Goal: Task Accomplishment & Management: Manage account settings

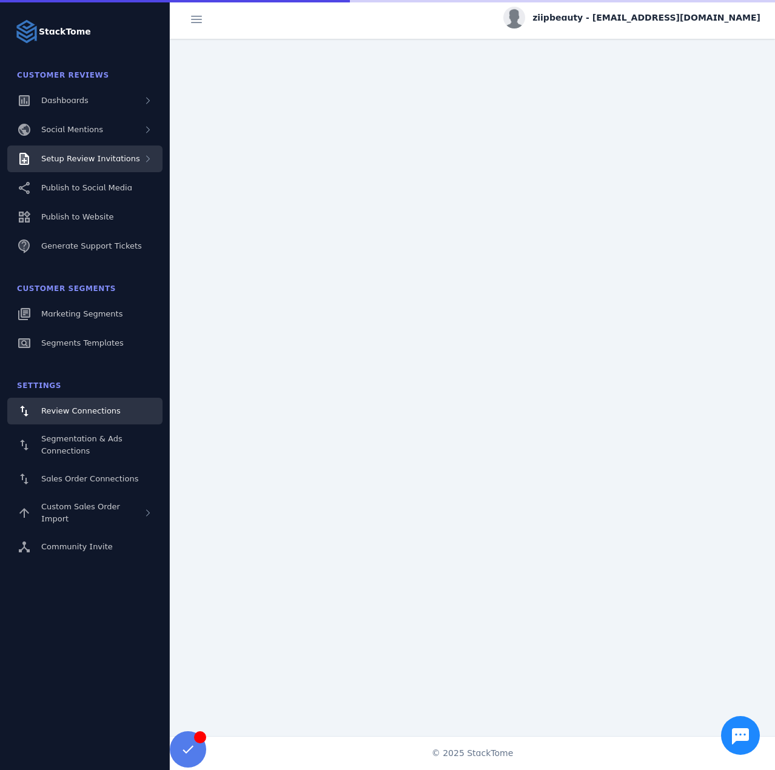
click at [115, 164] on div "Setup Review Invitations" at bounding box center [90, 159] width 99 height 12
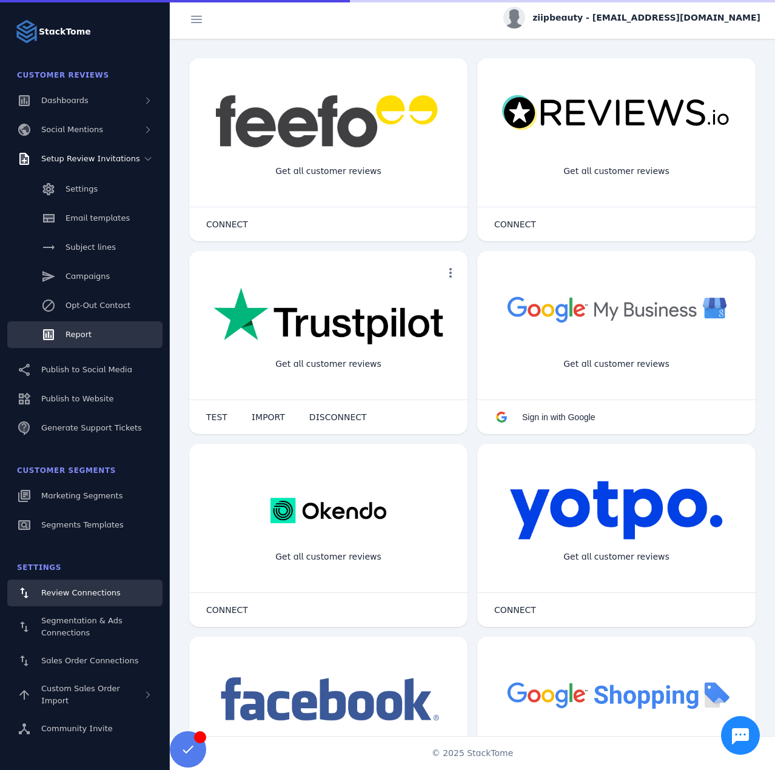
click at [79, 334] on span "Report" at bounding box center [78, 334] width 26 height 9
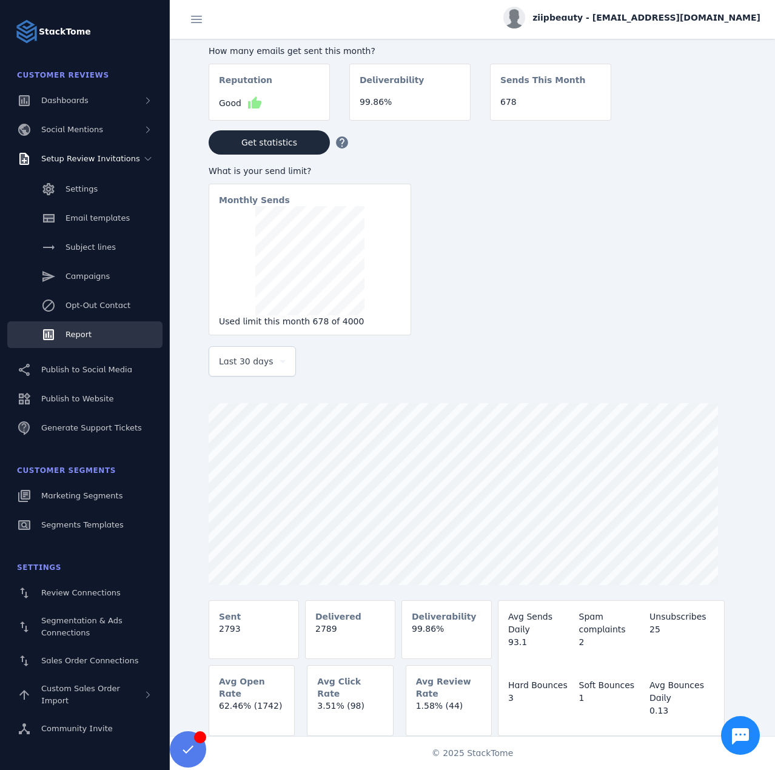
click at [232, 375] on div "Last 30 days" at bounding box center [252, 361] width 67 height 29
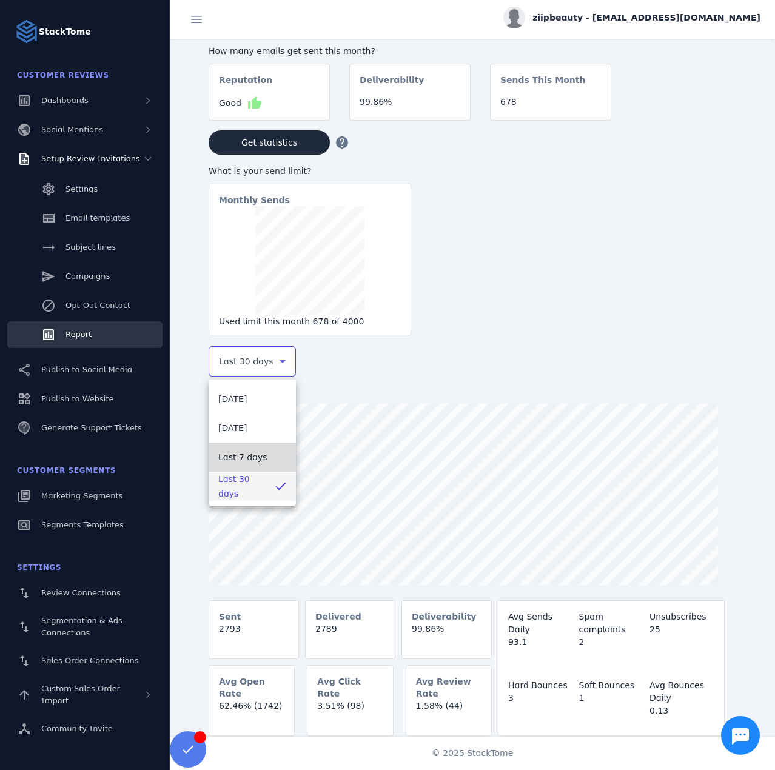
click at [235, 452] on span "Last 7 days" at bounding box center [242, 457] width 49 height 15
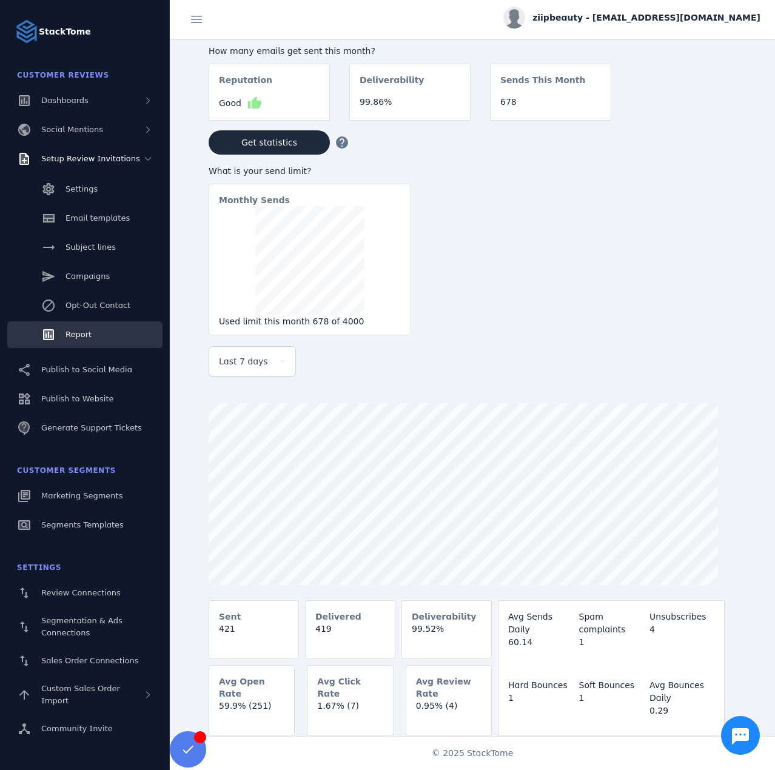
click at [656, 12] on span "ziipbeauty - [EMAIL_ADDRESS][DOMAIN_NAME]" at bounding box center [646, 18] width 228 height 13
click at [711, 122] on span "Sign out" at bounding box center [721, 117] width 35 height 15
